Goal: Information Seeking & Learning: Learn about a topic

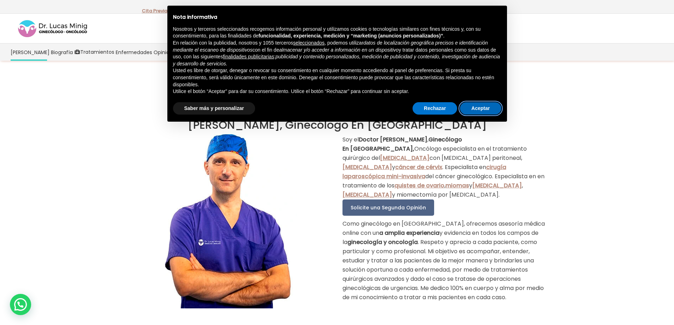
click at [479, 106] on button "Aceptar" at bounding box center [480, 108] width 41 height 13
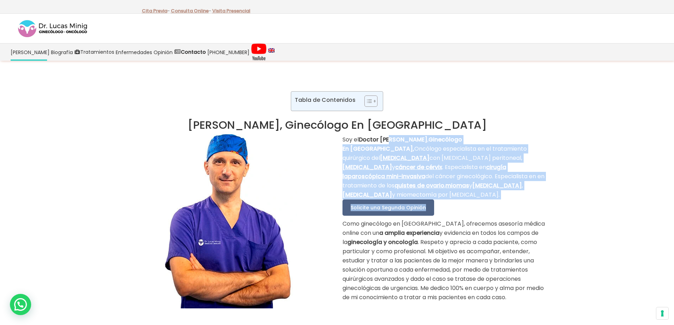
drag, startPoint x: 392, startPoint y: 140, endPoint x: 450, endPoint y: 201, distance: 83.9
click at [446, 203] on div "Soy el Doctor [PERSON_NAME] , Ginecólogo En [GEOGRAPHIC_DATA], Oncólogo especia…" at bounding box center [446, 218] width 207 height 167
click at [534, 189] on p "Soy el Doctor [PERSON_NAME] , Ginecólogo En [GEOGRAPHIC_DATA], Oncólogo especia…" at bounding box center [446, 167] width 207 height 64
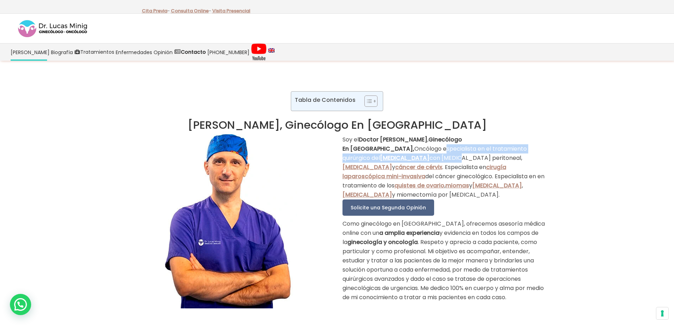
drag, startPoint x: 402, startPoint y: 146, endPoint x: 398, endPoint y: 158, distance: 12.6
click at [398, 158] on p "Soy el Doctor [PERSON_NAME] , Ginecólogo En [GEOGRAPHIC_DATA], Oncólogo especia…" at bounding box center [446, 167] width 207 height 64
drag, startPoint x: 423, startPoint y: 158, endPoint x: 427, endPoint y: 158, distance: 4.3
click at [424, 158] on p "Soy el Doctor [PERSON_NAME] , Ginecólogo En [GEOGRAPHIC_DATA], Oncólogo especia…" at bounding box center [446, 167] width 207 height 64
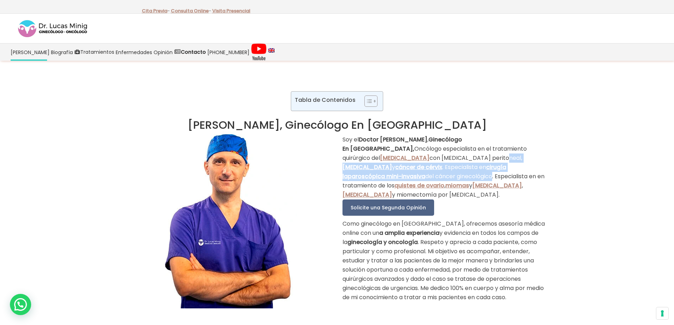
drag, startPoint x: 441, startPoint y: 158, endPoint x: 406, endPoint y: 177, distance: 39.6
click at [406, 177] on p "Soy el Doctor [PERSON_NAME] , Ginecólogo En [GEOGRAPHIC_DATA], Oncólogo especia…" at bounding box center [446, 167] width 207 height 64
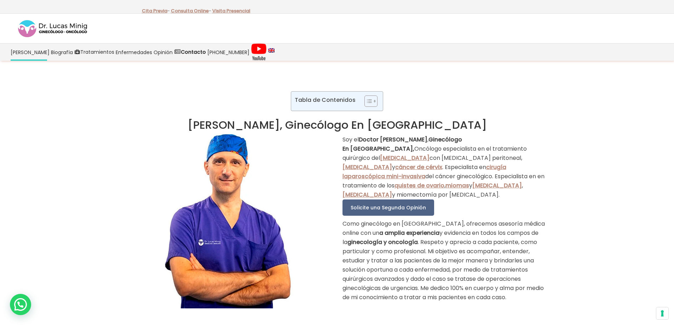
click at [430, 175] on p "Soy el Doctor [PERSON_NAME] , Ginecólogo En [GEOGRAPHIC_DATA], Oncólogo especia…" at bounding box center [446, 167] width 207 height 64
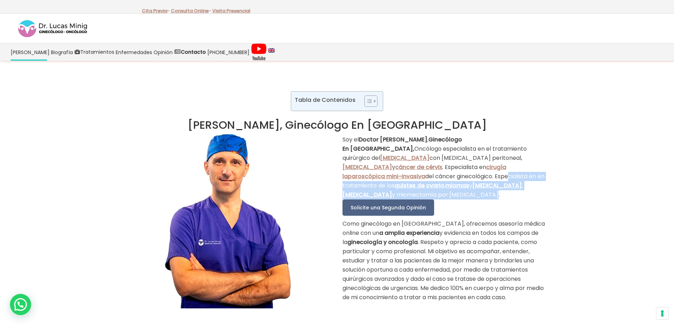
drag, startPoint x: 424, startPoint y: 176, endPoint x: 544, endPoint y: 199, distance: 122.2
click at [544, 199] on p "Soy el Doctor [PERSON_NAME] , Ginecólogo En [GEOGRAPHIC_DATA], Oncólogo especia…" at bounding box center [446, 167] width 207 height 64
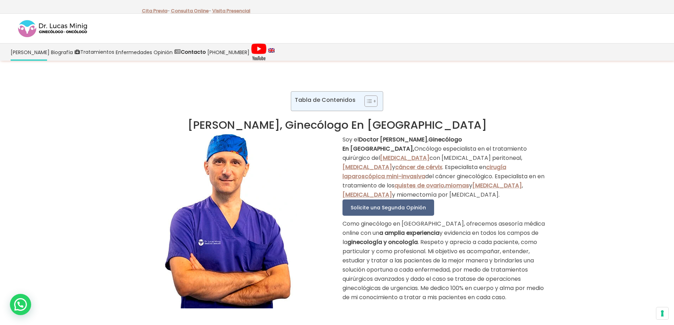
click at [516, 205] on div "Soy el Doctor [PERSON_NAME] , Ginecólogo En [GEOGRAPHIC_DATA], Oncólogo especia…" at bounding box center [446, 218] width 207 height 167
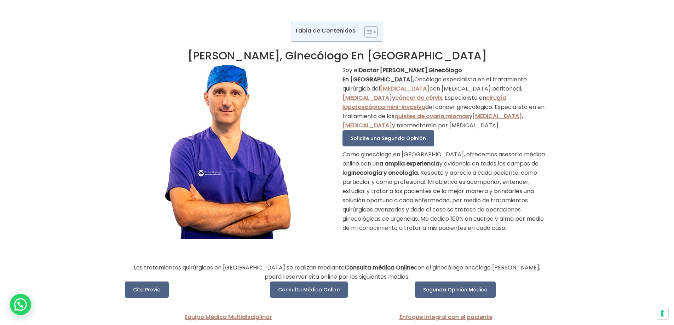
scroll to position [71, 0]
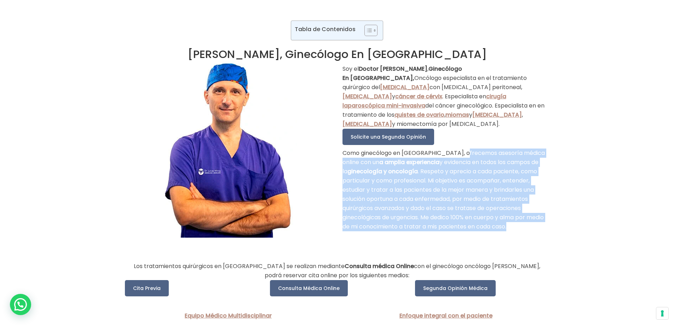
drag, startPoint x: 470, startPoint y: 181, endPoint x: 481, endPoint y: 227, distance: 47.0
click at [481, 227] on p "Como ginecólogo en [GEOGRAPHIC_DATA], ofrecemos asesoría médica online con un a…" at bounding box center [446, 190] width 207 height 83
click at [462, 219] on p "Como ginecólogo en [GEOGRAPHIC_DATA], ofrecemos asesoría médica online con un a…" at bounding box center [446, 190] width 207 height 83
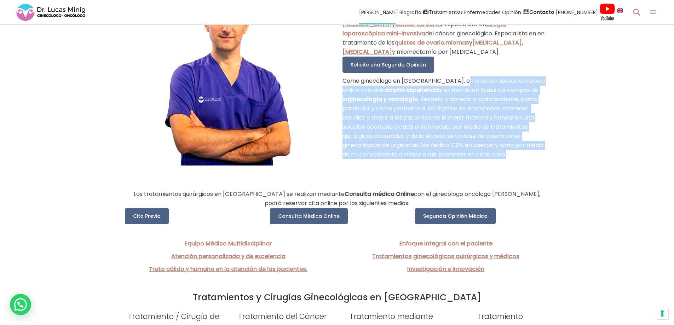
scroll to position [177, 0]
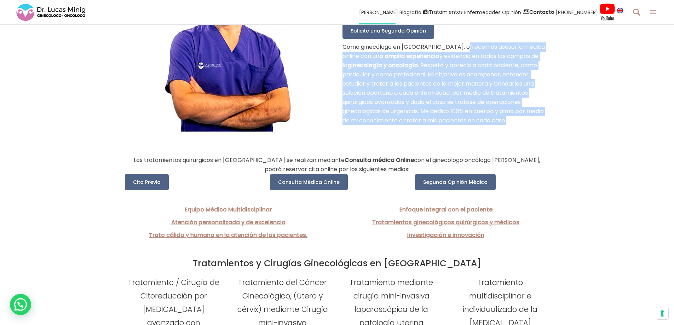
drag, startPoint x: 200, startPoint y: 159, endPoint x: 403, endPoint y: 170, distance: 203.2
click at [403, 170] on p "Los tratamientos quirúrgicos en [GEOGRAPHIC_DATA] se realizan mediante Consulta…" at bounding box center [337, 165] width 425 height 18
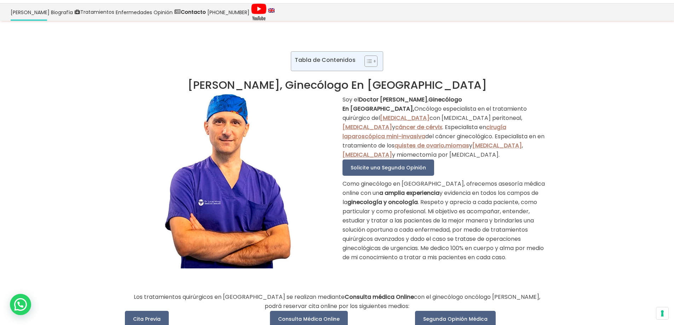
scroll to position [0, 0]
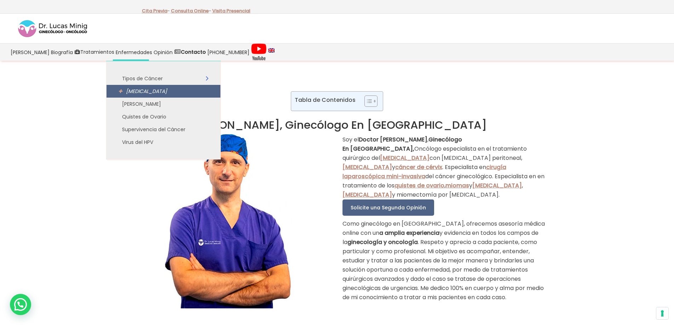
click at [159, 93] on span "[MEDICAL_DATA]" at bounding box center [167, 91] width 82 height 8
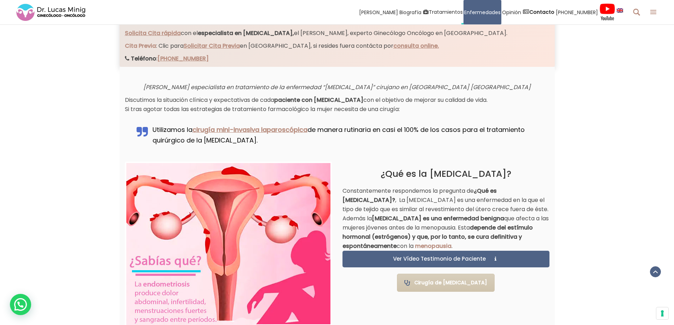
scroll to position [354, 0]
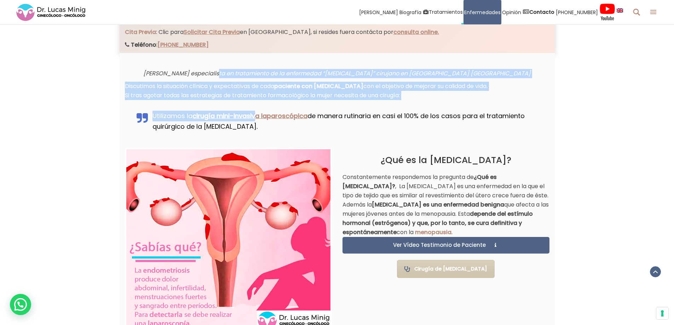
drag, startPoint x: 258, startPoint y: 75, endPoint x: 258, endPoint y: 111, distance: 36.1
click at [258, 111] on div "Lucas Minig especialista en tratamiento de la enfermedad “Endometriosis” ciruja…" at bounding box center [337, 102] width 425 height 67
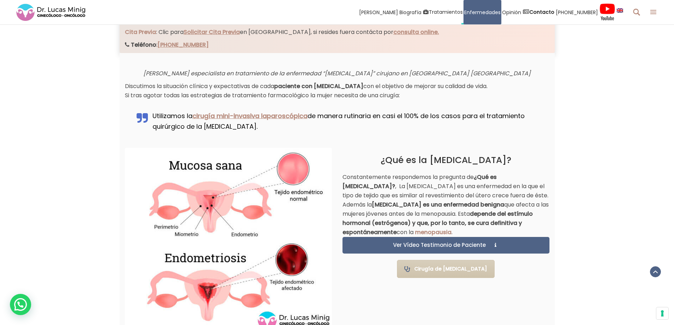
click at [436, 171] on div "¿Qué es la endometriosis? Constantemente respondemos la pregunta de ¿Qué es end…" at bounding box center [446, 196] width 207 height 82
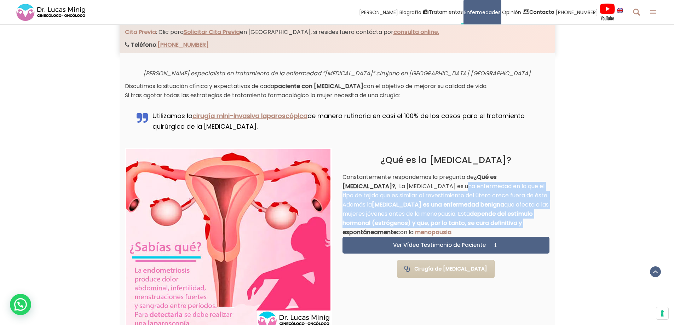
drag, startPoint x: 407, startPoint y: 186, endPoint x: 541, endPoint y: 226, distance: 139.5
click at [541, 226] on p "Constantemente respondemos la pregunta de ¿Qué es endometriosis? , La endometri…" at bounding box center [446, 205] width 207 height 64
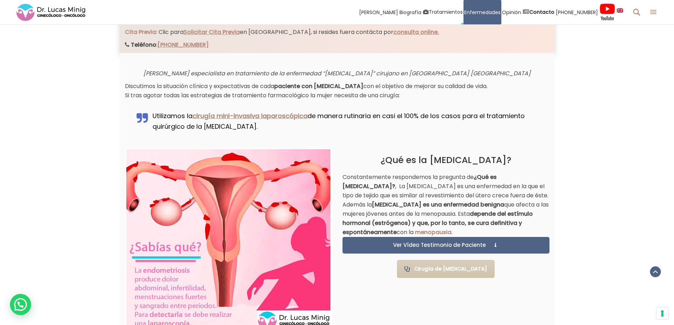
click at [567, 181] on div "1 2 Previous Next ¿Qué es la endometriosis? Constantemente respondemos la pregu…" at bounding box center [337, 245] width 674 height 218
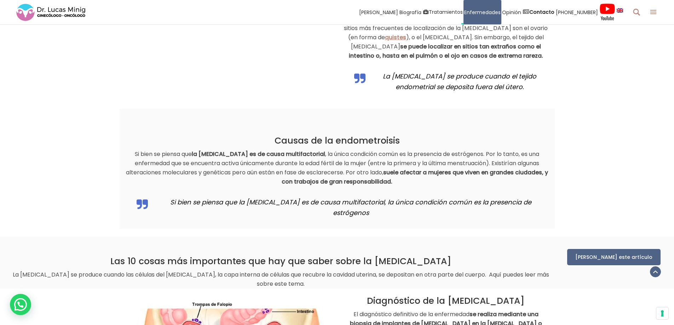
scroll to position [779, 0]
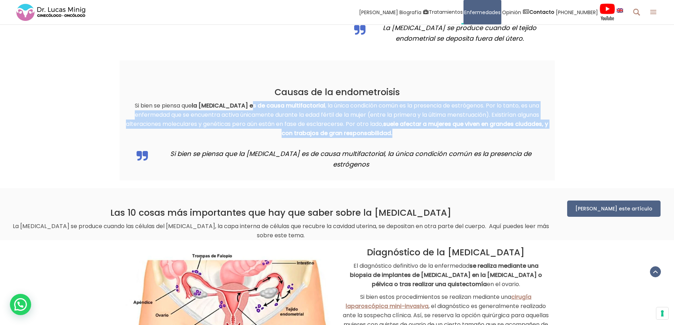
drag, startPoint x: 252, startPoint y: 107, endPoint x: 400, endPoint y: 146, distance: 153.2
click at [400, 146] on div "Causas de la endometroisis Si bien se piensa que la endometriosis es de causa m…" at bounding box center [337, 130] width 425 height 86
click at [412, 136] on p "Si bien se piensa que la endometriosis es de causa multifactorial , la única co…" at bounding box center [337, 119] width 425 height 37
drag, startPoint x: 412, startPoint y: 136, endPoint x: 258, endPoint y: 98, distance: 159.4
click at [258, 98] on div "Causas de la endometroisis Si bien se piensa que la endometriosis es de causa m…" at bounding box center [337, 130] width 425 height 86
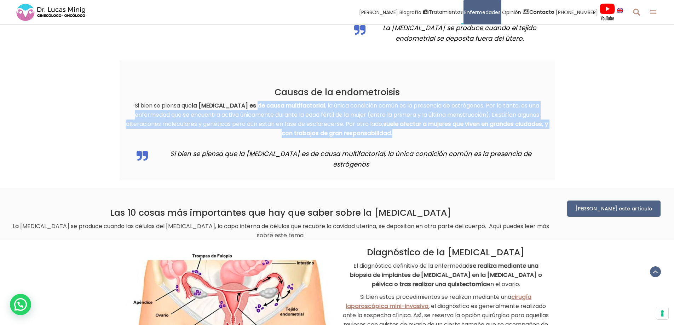
click at [245, 115] on p "Si bien se piensa que la endometriosis es de causa multifactorial , la única co…" at bounding box center [337, 119] width 425 height 37
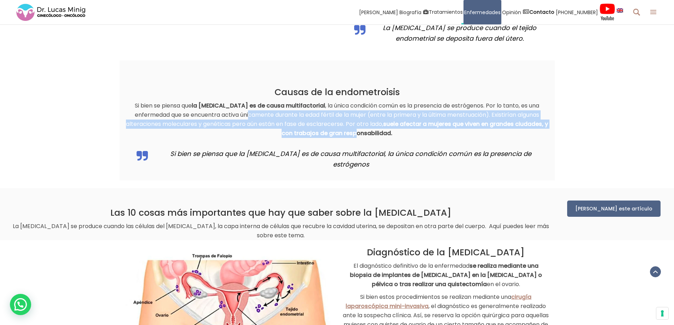
drag, startPoint x: 285, startPoint y: 118, endPoint x: 358, endPoint y: 136, distance: 75.7
click at [358, 136] on p "Si bien se piensa que la endometriosis es de causa multifactorial , la única co…" at bounding box center [337, 119] width 425 height 37
click at [358, 136] on strong "suele afectar a mujeres que viven en grandes ciudades, y con trabajos de gran r…" at bounding box center [415, 128] width 267 height 17
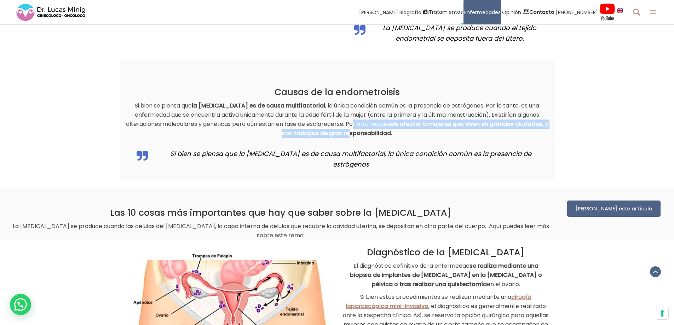
drag, startPoint x: 357, startPoint y: 125, endPoint x: 353, endPoint y: 133, distance: 9.0
click at [353, 133] on p "Si bien se piensa que la endometriosis es de causa multifactorial , la única co…" at bounding box center [337, 119] width 425 height 37
click at [353, 133] on strong "suele afectar a mujeres que viven en grandes ciudades, y con trabajos de gran r…" at bounding box center [415, 128] width 267 height 17
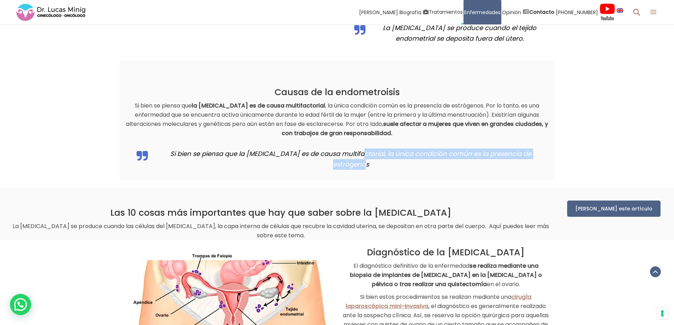
drag, startPoint x: 345, startPoint y: 149, endPoint x: 500, endPoint y: 163, distance: 156.0
click at [500, 163] on div "Causas de la endometroisis Si bien se piensa que la endometriosis es de causa m…" at bounding box center [337, 121] width 435 height 120
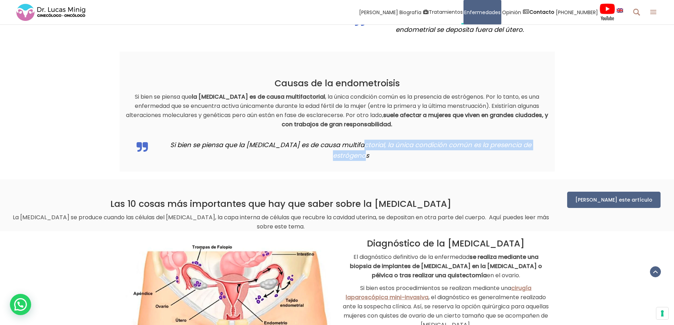
scroll to position [921, 0]
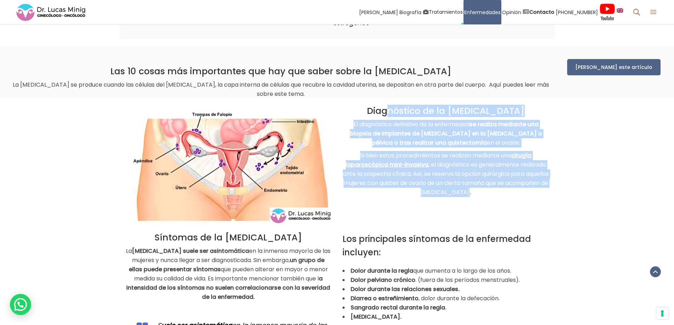
drag, startPoint x: 393, startPoint y: 98, endPoint x: 489, endPoint y: 178, distance: 125.2
click at [489, 178] on div "Diagnóstico de la endometriosis El diagnóstico definitivo de la enfermedad se r…" at bounding box center [446, 153] width 207 height 95
click at [489, 177] on p "Si bien estos procedimientos se realizan mediante una cirugía laparoscópica min…" at bounding box center [446, 174] width 207 height 46
click at [465, 130] on strong "se realiza mediante una biopsia de implantes de endometriosis en la cavidad abd…" at bounding box center [446, 133] width 192 height 27
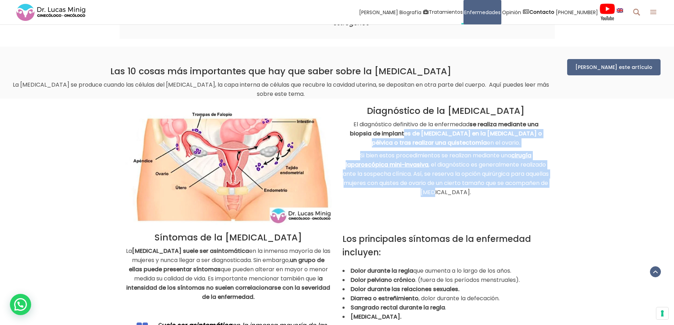
drag, startPoint x: 405, startPoint y: 119, endPoint x: 462, endPoint y: 187, distance: 89.0
click at [462, 187] on div "El diagnóstico definitivo de la enfermedad se realiza mediante una biopsia de i…" at bounding box center [446, 160] width 207 height 81
click at [451, 179] on p "Si bien estos procedimientos se realizan mediante una cirugía laparoscópica min…" at bounding box center [446, 174] width 207 height 46
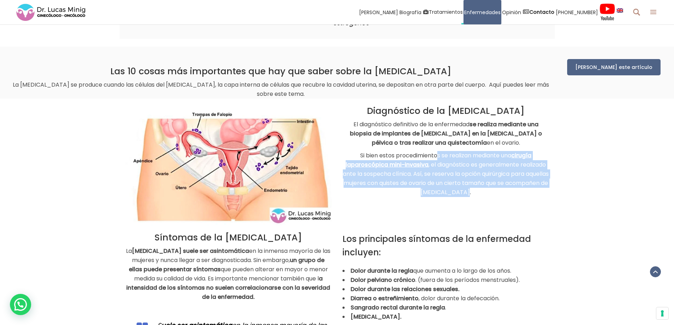
drag, startPoint x: 435, startPoint y: 144, endPoint x: 502, endPoint y: 189, distance: 80.0
click at [502, 189] on div "El diagnóstico definitivo de la enfermedad se realiza mediante una biopsia de i…" at bounding box center [446, 160] width 207 height 81
click at [504, 187] on div "El diagnóstico definitivo de la enfermedad se realiza mediante una biopsia de i…" at bounding box center [446, 160] width 207 height 81
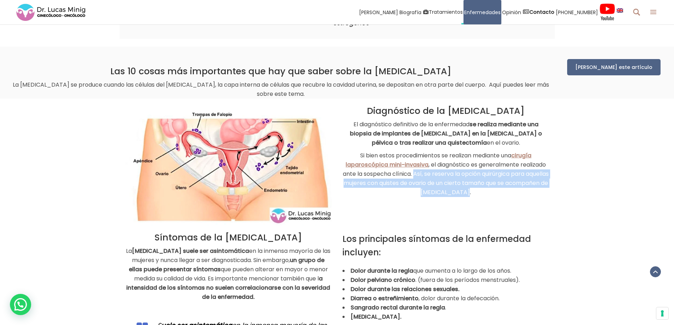
drag, startPoint x: 504, startPoint y: 184, endPoint x: 427, endPoint y: 164, distance: 79.6
click at [427, 164] on p "Si bien estos procedimientos se realizan mediante una cirugía laparoscópica min…" at bounding box center [446, 174] width 207 height 46
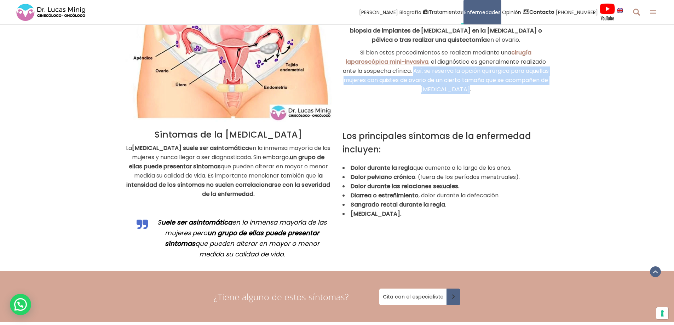
scroll to position [1027, 0]
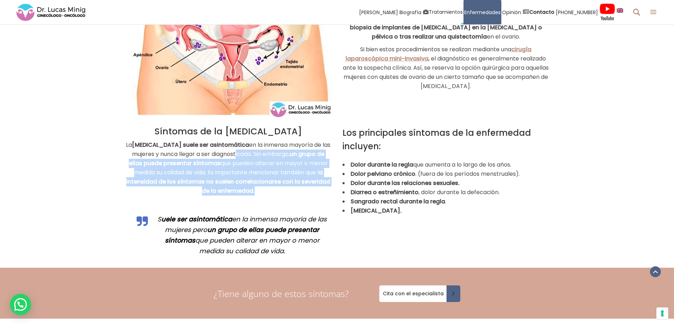
drag, startPoint x: 234, startPoint y: 139, endPoint x: 261, endPoint y: 181, distance: 49.0
click at [261, 181] on p "La endometriosis suele ser asintomática en la inmensa mayoría de las mujeres y …" at bounding box center [228, 168] width 207 height 55
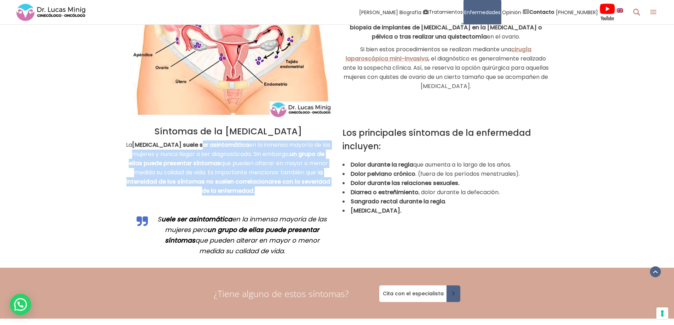
drag, startPoint x: 261, startPoint y: 181, endPoint x: 198, endPoint y: 133, distance: 78.5
click at [198, 141] on p "La endometriosis suele ser asintomática en la inmensa mayoría de las mujeres y …" at bounding box center [228, 168] width 207 height 55
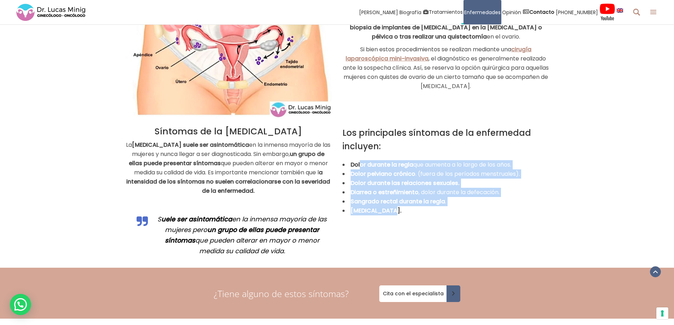
drag, startPoint x: 374, startPoint y: 163, endPoint x: 435, endPoint y: 200, distance: 72.1
click at [435, 200] on ul "Dolor durante la regla que aumenta a lo largo de los años. Dolor pelviano cróni…" at bounding box center [446, 187] width 207 height 55
click at [435, 206] on li "Infertilidad." at bounding box center [446, 210] width 207 height 9
drag, startPoint x: 401, startPoint y: 195, endPoint x: 386, endPoint y: 153, distance: 44.9
click at [386, 160] on ul "Dolor durante la regla que aumenta a lo largo de los años. Dolor pelviano cróni…" at bounding box center [446, 187] width 207 height 55
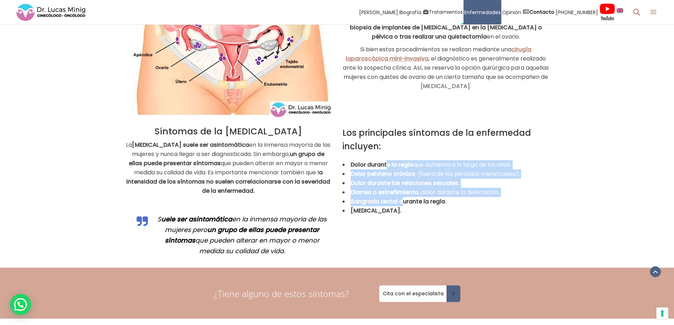
click at [369, 179] on strong "Dolor durante las relaciones sexuales." at bounding box center [405, 183] width 109 height 8
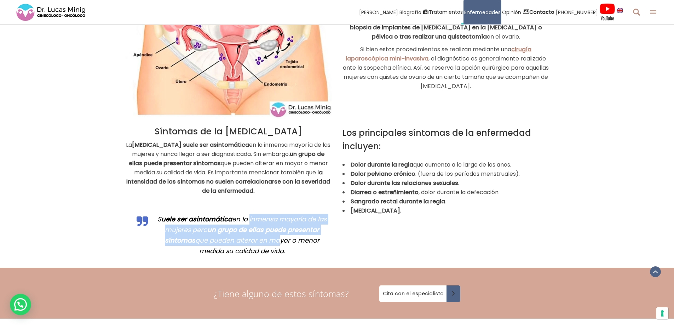
drag, startPoint x: 248, startPoint y: 210, endPoint x: 286, endPoint y: 234, distance: 45.7
click at [286, 241] on p "S uele ser asintomática en la inmensa mayoría de las mujeres pero un grupo de e…" at bounding box center [242, 235] width 179 height 42
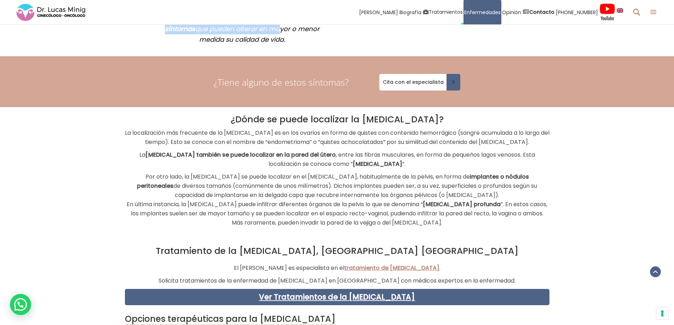
scroll to position [1239, 0]
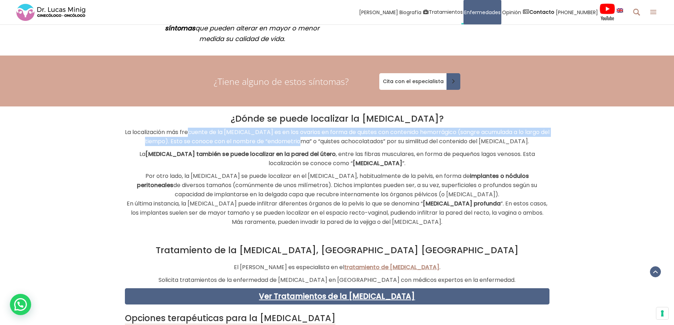
drag, startPoint x: 194, startPoint y: 122, endPoint x: 323, endPoint y: 127, distance: 129.7
click at [323, 128] on p "La localización más frecuente de la endometriosis es en los ovarios en forma de…" at bounding box center [337, 137] width 425 height 18
click at [339, 128] on p "La localización más frecuente de la endometriosis es en los ovarios en forma de…" at bounding box center [337, 137] width 425 height 18
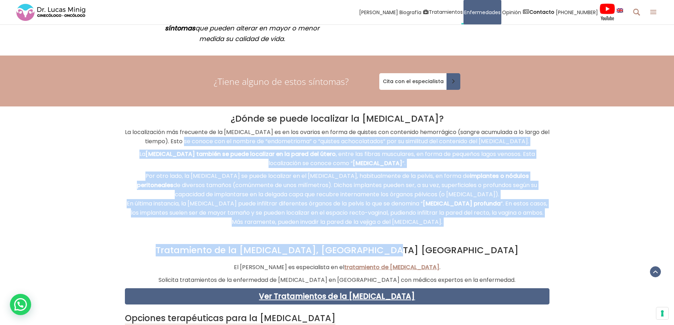
drag, startPoint x: 204, startPoint y: 131, endPoint x: 463, endPoint y: 229, distance: 277.3
click at [463, 229] on div "Cuidamos de ti. Recuperación Tratamos la endometriosis mediante una cirugía lap…" at bounding box center [337, 189] width 685 height 2735
click at [472, 214] on p "Por otro lado, la endometriosis se puede localizar en el peritoneo, habitualmen…" at bounding box center [337, 199] width 425 height 55
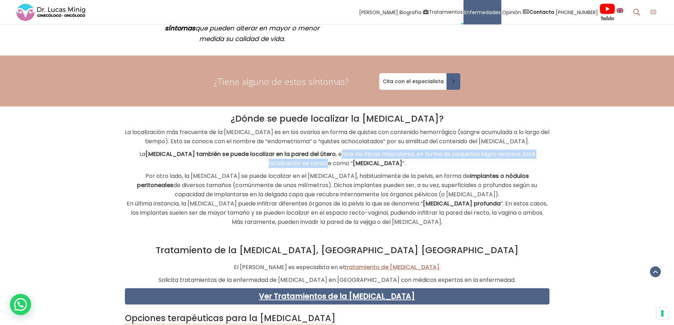
drag, startPoint x: 335, startPoint y: 142, endPoint x: 335, endPoint y: 156, distance: 14.5
click at [335, 156] on p "La endometriosis también se puede localizar en la pared del útero , entre las f…" at bounding box center [337, 159] width 425 height 18
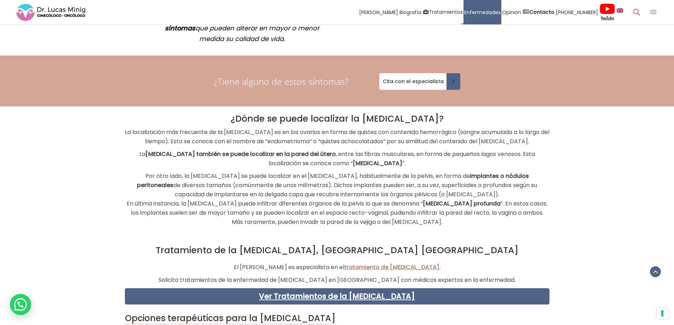
click at [287, 177] on p "Por otro lado, la endometriosis se puede localizar en el peritoneo, habitualmen…" at bounding box center [337, 199] width 425 height 55
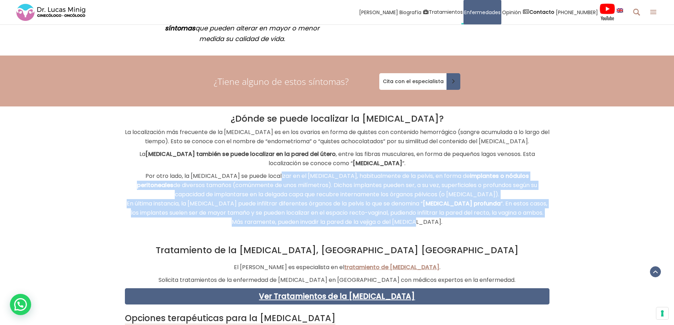
drag, startPoint x: 267, startPoint y: 163, endPoint x: 466, endPoint y: 210, distance: 205.2
click at [466, 210] on p "Por otro lado, la endometriosis se puede localizar en el peritoneo, habitualmen…" at bounding box center [337, 199] width 425 height 55
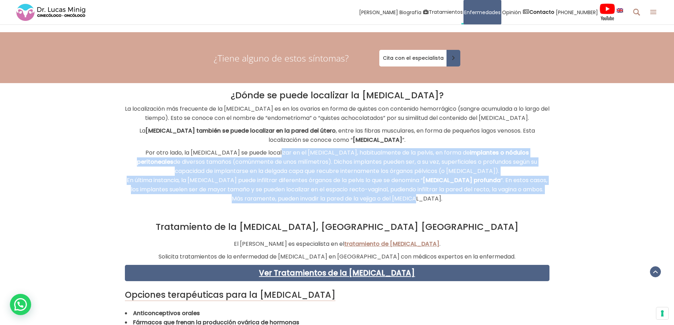
scroll to position [1275, 0]
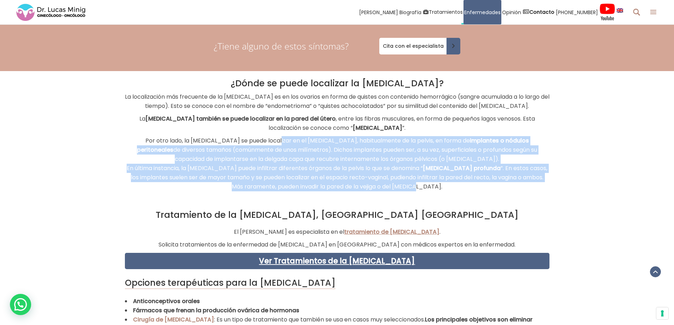
click at [379, 156] on p "Por otro lado, la endometriosis se puede localizar en el peritoneo, habitualmen…" at bounding box center [337, 163] width 425 height 55
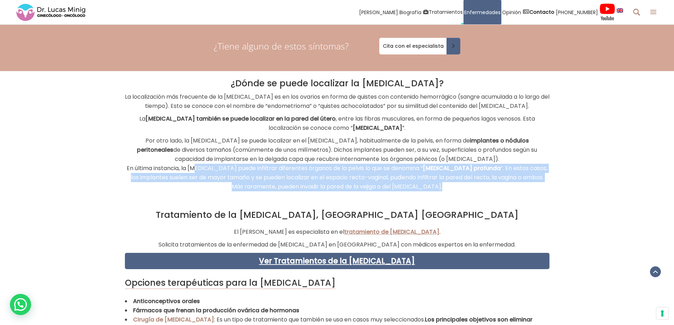
drag, startPoint x: 193, startPoint y: 156, endPoint x: 482, endPoint y: 189, distance: 291.4
click at [482, 189] on div "¿Dónde se puede localizar la endometriosis? La localización más frecuente de la…" at bounding box center [337, 140] width 425 height 125
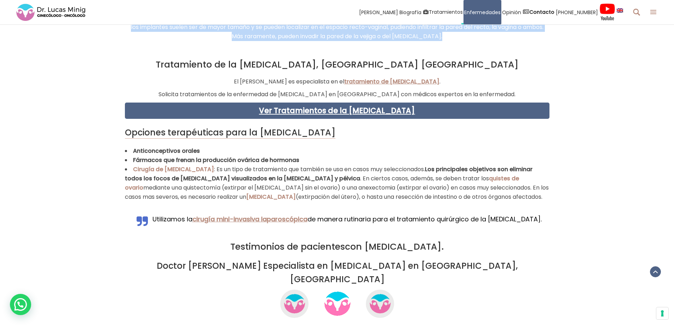
scroll to position [1381, 0]
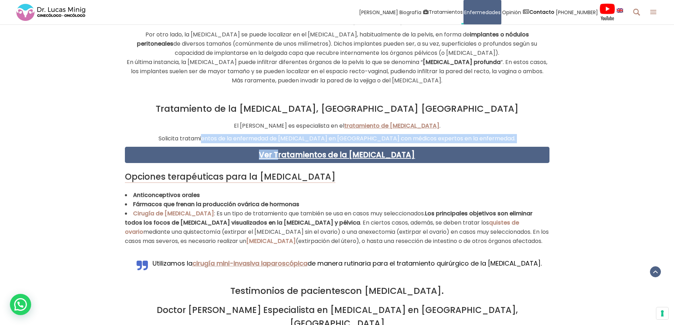
drag, startPoint x: 227, startPoint y: 124, endPoint x: 284, endPoint y: 134, distance: 58.6
click at [284, 134] on div "Tratamiento de la Endometriosis, Valencia España El Dr. Lucas Minig es especial…" at bounding box center [337, 133] width 425 height 59
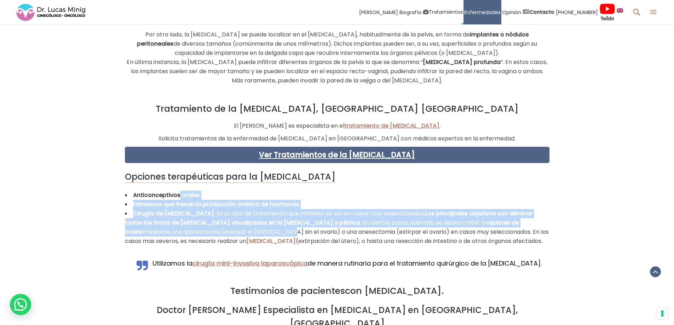
drag, startPoint x: 179, startPoint y: 182, endPoint x: 238, endPoint y: 226, distance: 73.1
click at [238, 226] on ul "Anticonceptivos orales Fármacos que frenan la producción ovárica de hormonas Ci…" at bounding box center [337, 218] width 425 height 55
click at [260, 200] on strong "Fármacos que frenan la producción ovárica de hormonas" at bounding box center [216, 204] width 166 height 8
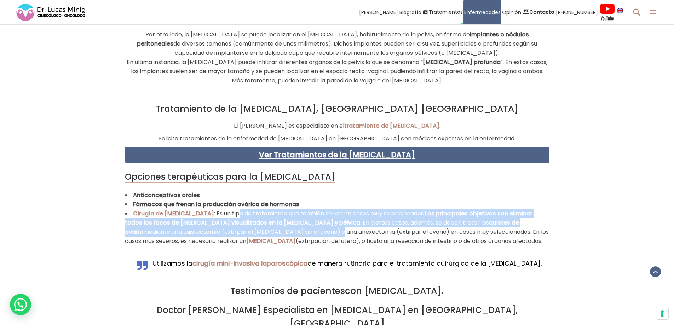
drag, startPoint x: 230, startPoint y: 200, endPoint x: 281, endPoint y: 226, distance: 57.0
click at [286, 225] on li "Cirugía de Endometriosis : Es un tipo de tratamiento que también se usa en caso…" at bounding box center [337, 227] width 425 height 37
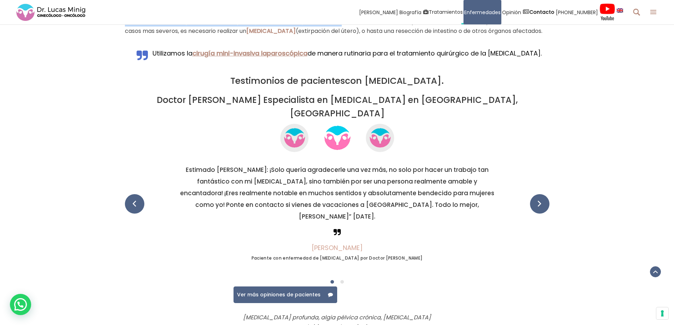
scroll to position [1629, 0]
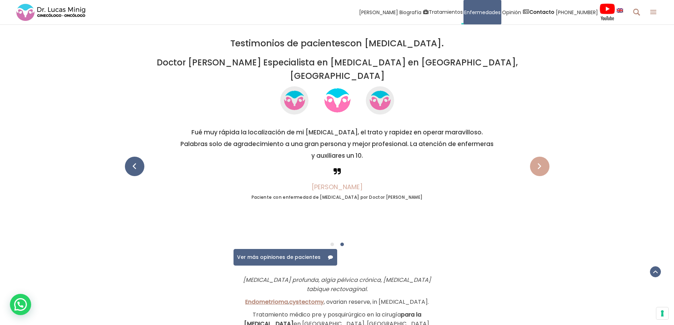
click at [538, 157] on span at bounding box center [539, 166] width 19 height 19
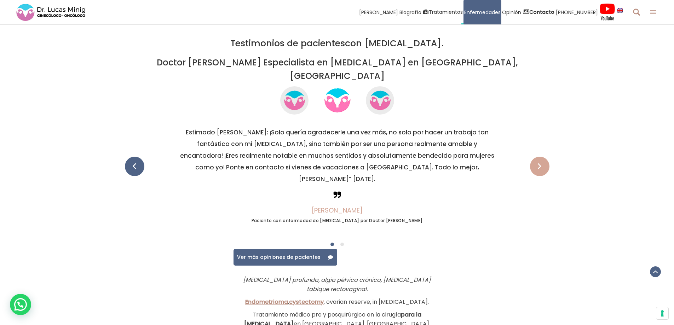
click at [535, 157] on span at bounding box center [539, 166] width 19 height 19
